Goal: Information Seeking & Learning: Understand process/instructions

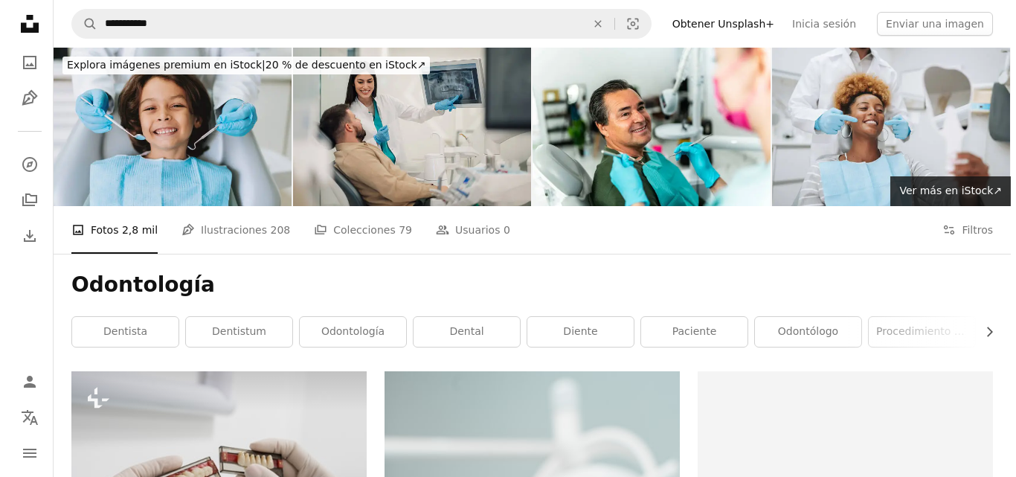
scroll to position [681, 0]
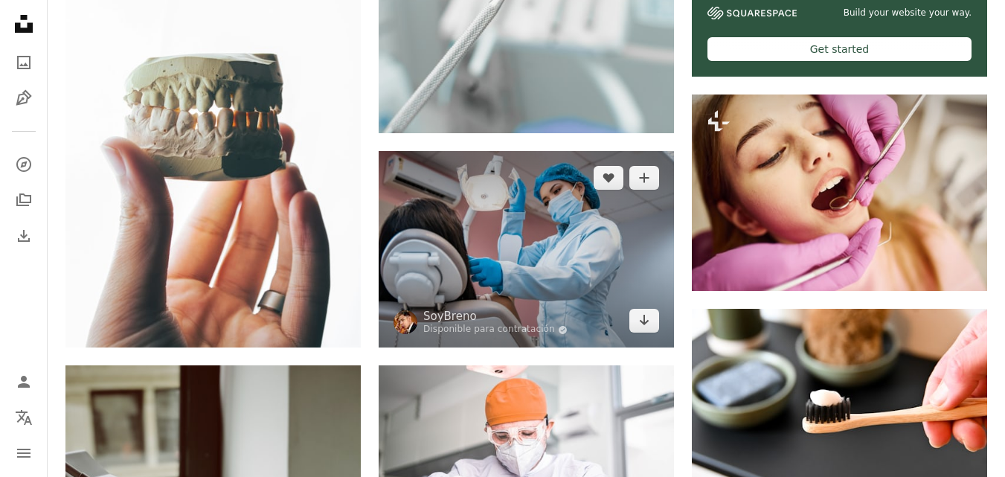
click at [528, 259] on img at bounding box center [526, 249] width 295 height 196
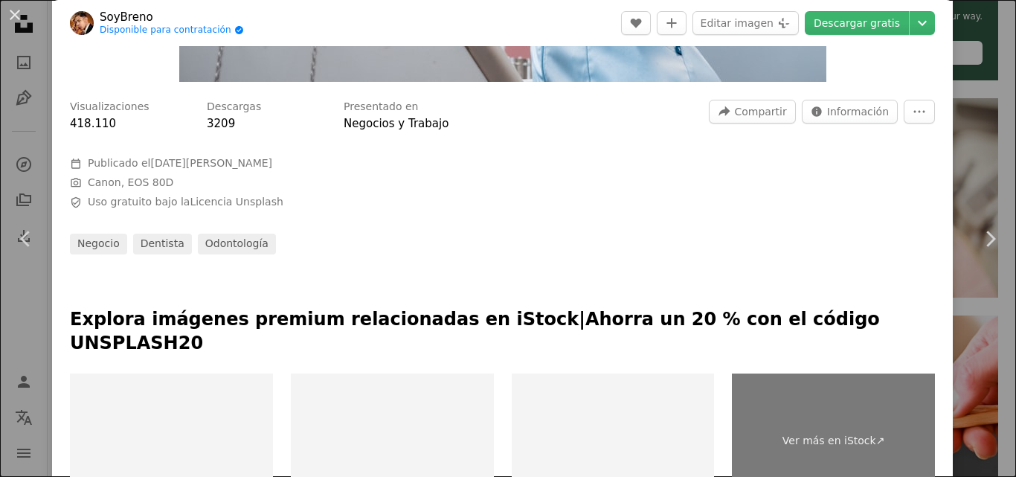
scroll to position [409, 0]
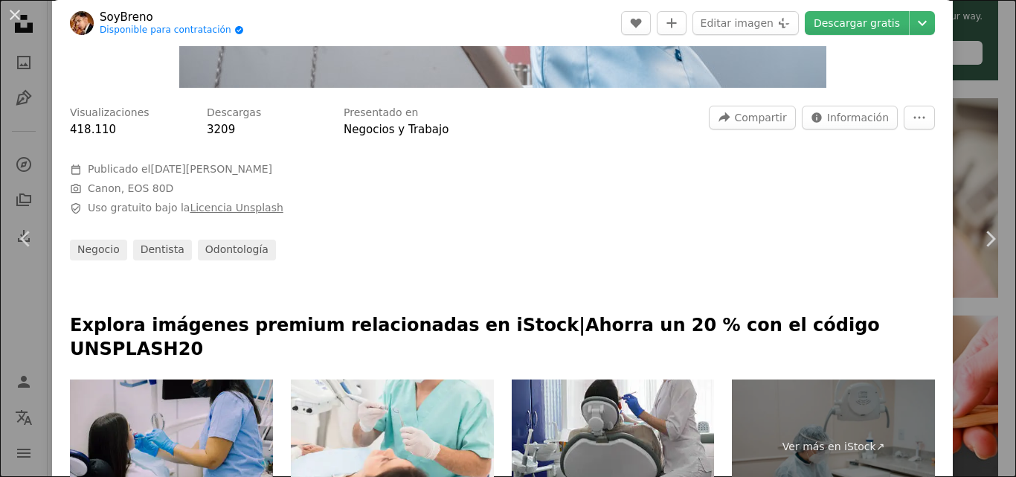
click at [190, 204] on link "Licencia Unsplash" at bounding box center [236, 208] width 93 height 12
